Goal: Task Accomplishment & Management: Manage account settings

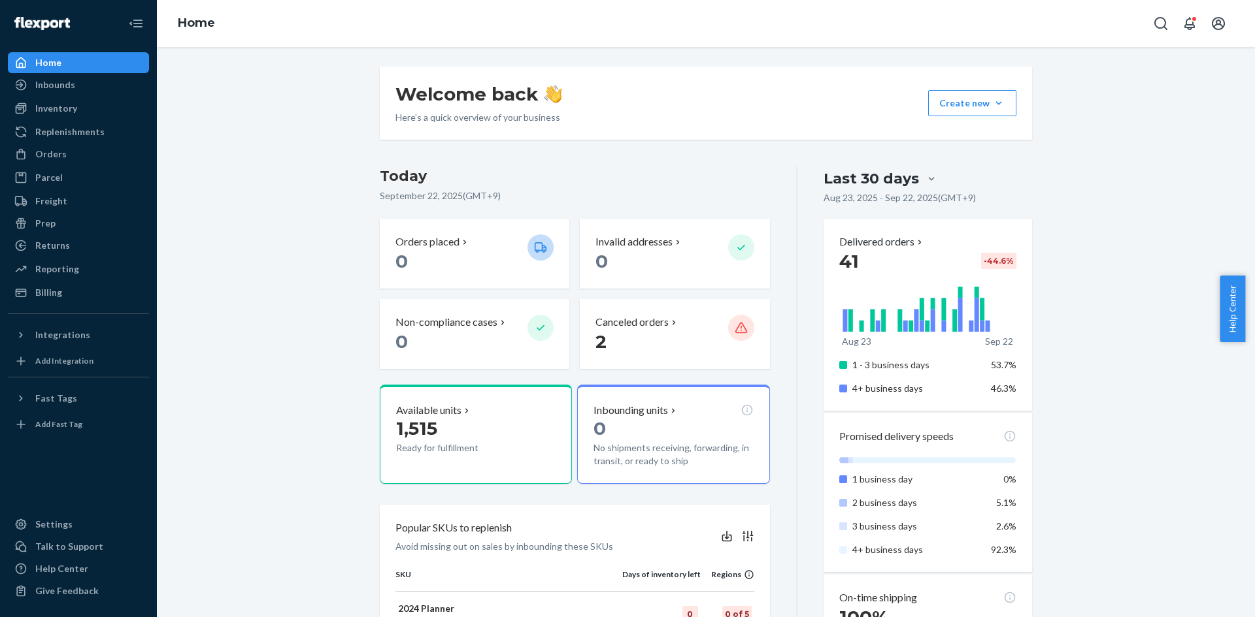
click at [44, 119] on div "Inventory Products" at bounding box center [78, 109] width 141 height 22
click at [40, 107] on div "Inventory" at bounding box center [56, 108] width 42 height 13
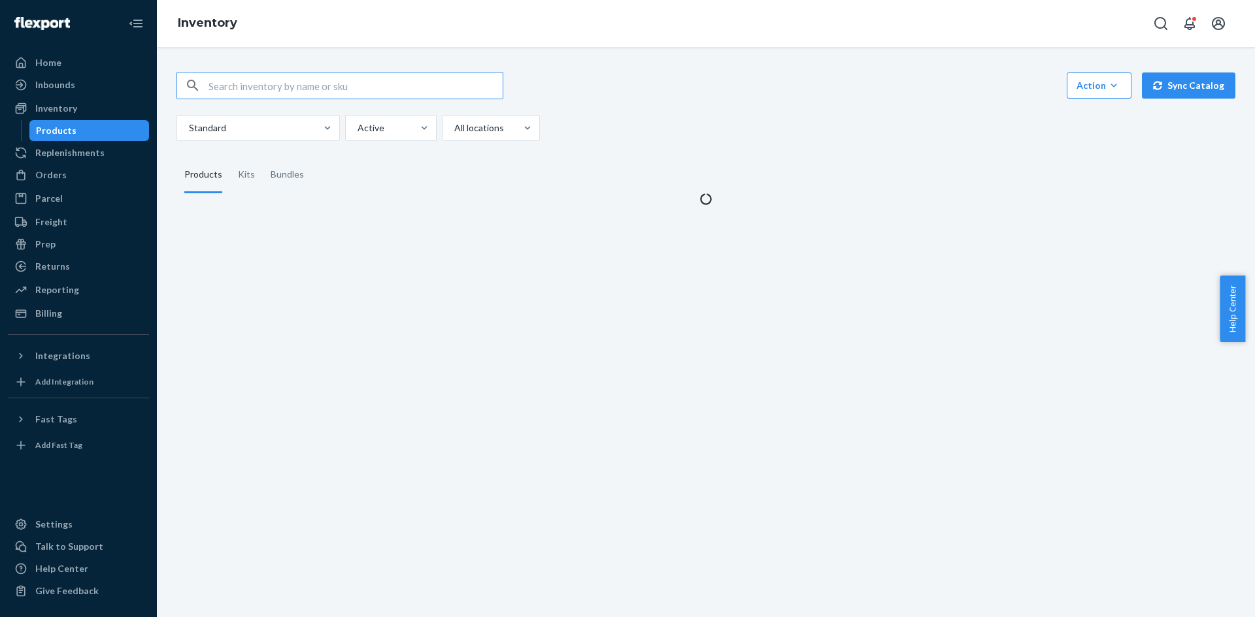
click at [323, 78] on input "text" at bounding box center [355, 86] width 294 height 26
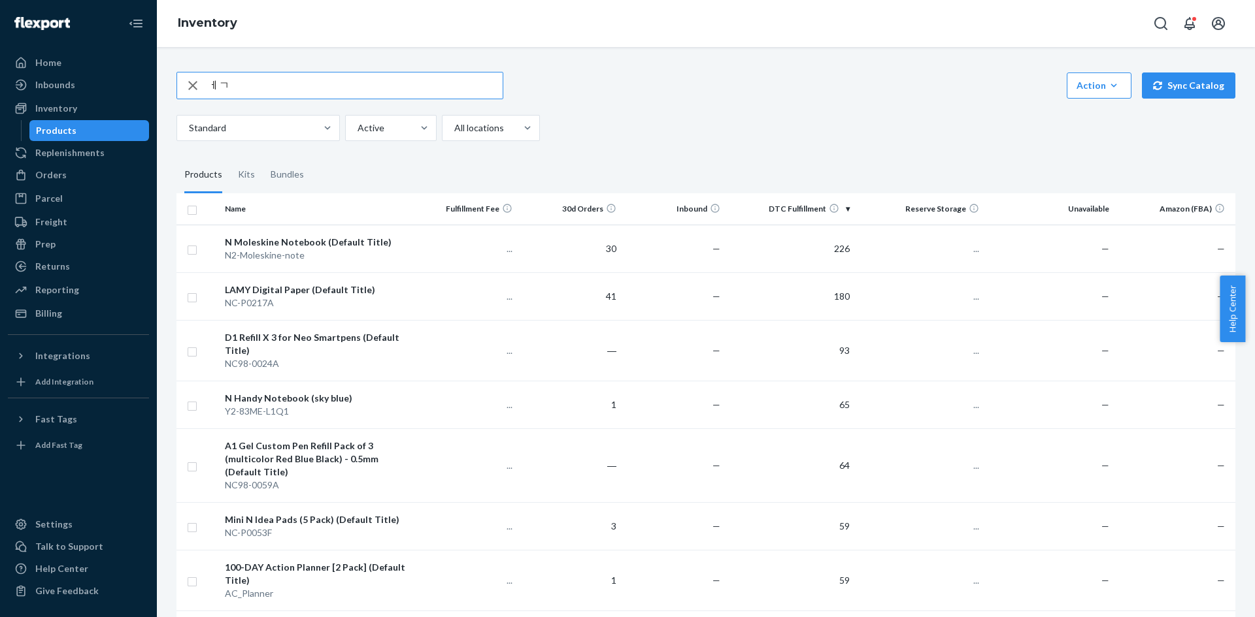
type input "ㅔ"
type input "profe"
